Goal: Check status: Check status

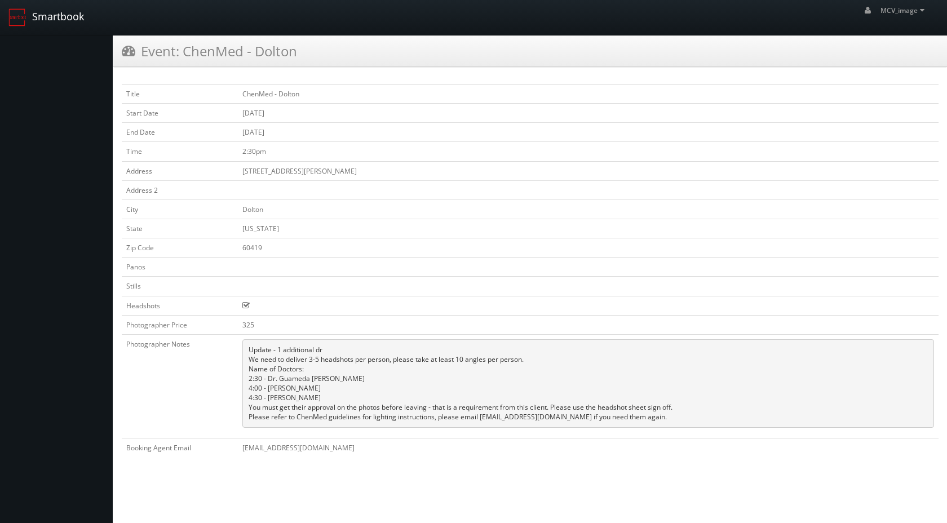
click at [32, 15] on link "Smartbook" at bounding box center [46, 17] width 92 height 35
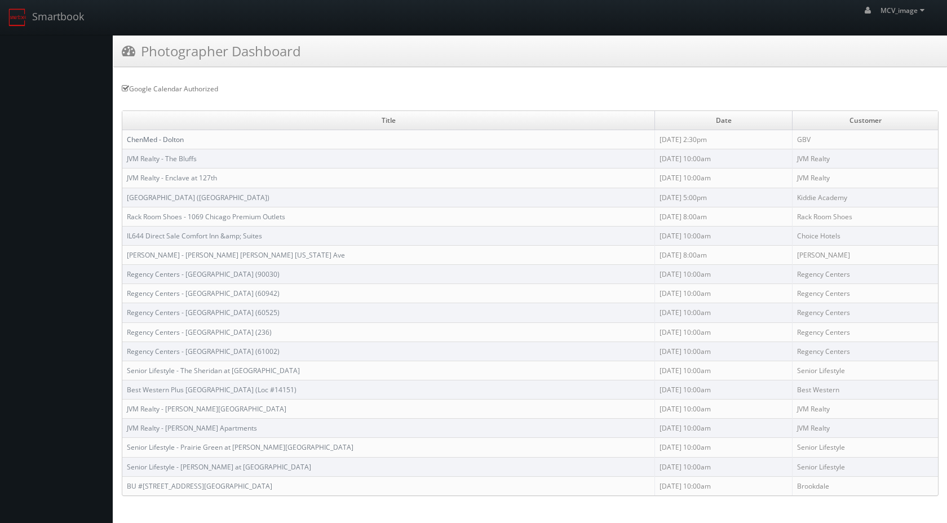
click at [160, 141] on link "ChenMed - Dolton" at bounding box center [155, 140] width 57 height 10
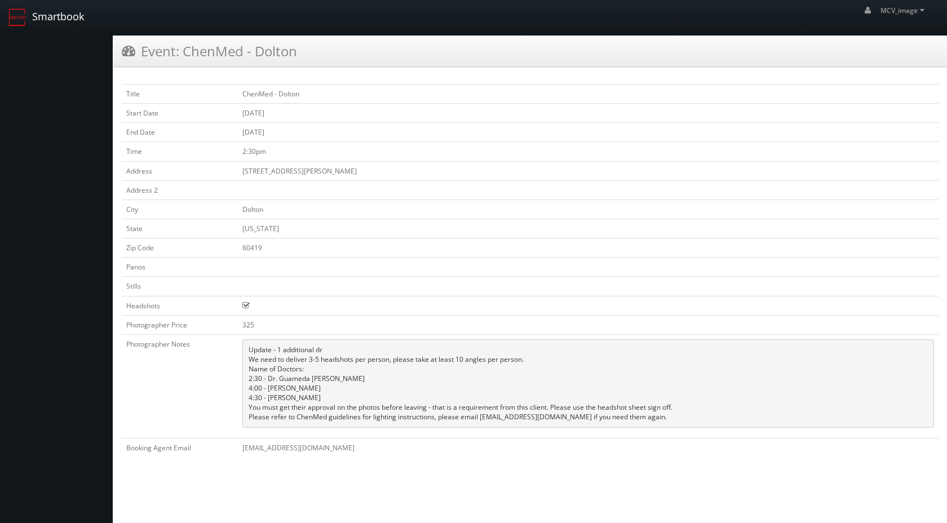
click at [41, 17] on link "Smartbook" at bounding box center [46, 17] width 92 height 35
